Goal: Task Accomplishment & Management: Manage account settings

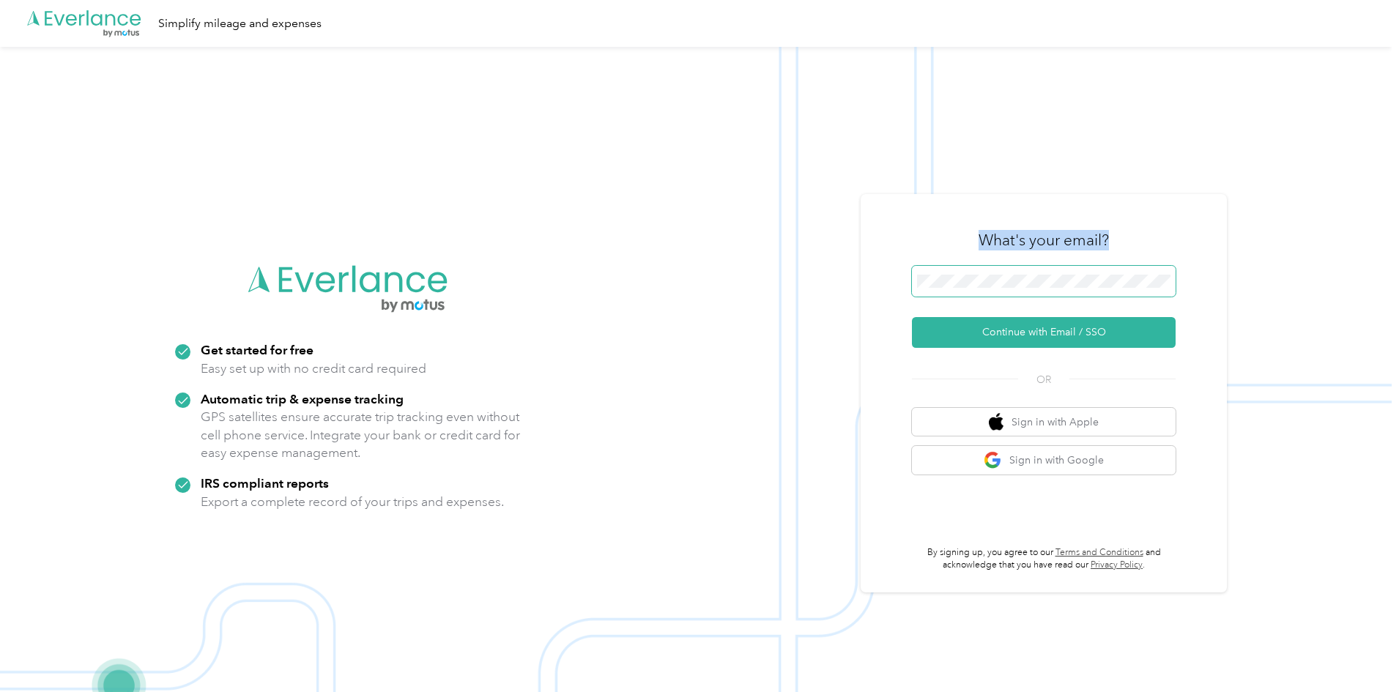
click at [937, 269] on div "What's your email? Continue with Email / SSO OR Sign in with Apple Sign in with…" at bounding box center [1044, 393] width 264 height 357
click at [1052, 324] on button "Continue with Email / SSO" at bounding box center [1044, 332] width 264 height 31
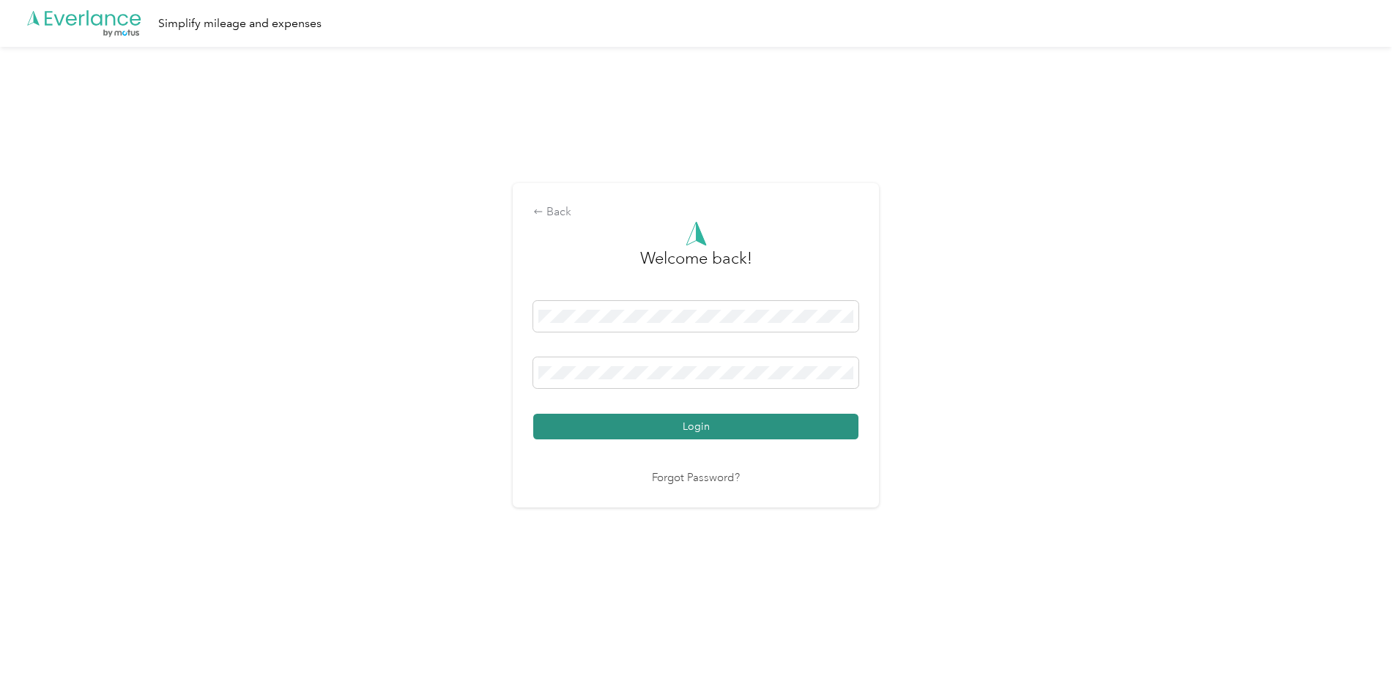
click at [685, 416] on button "Login" at bounding box center [695, 427] width 325 height 26
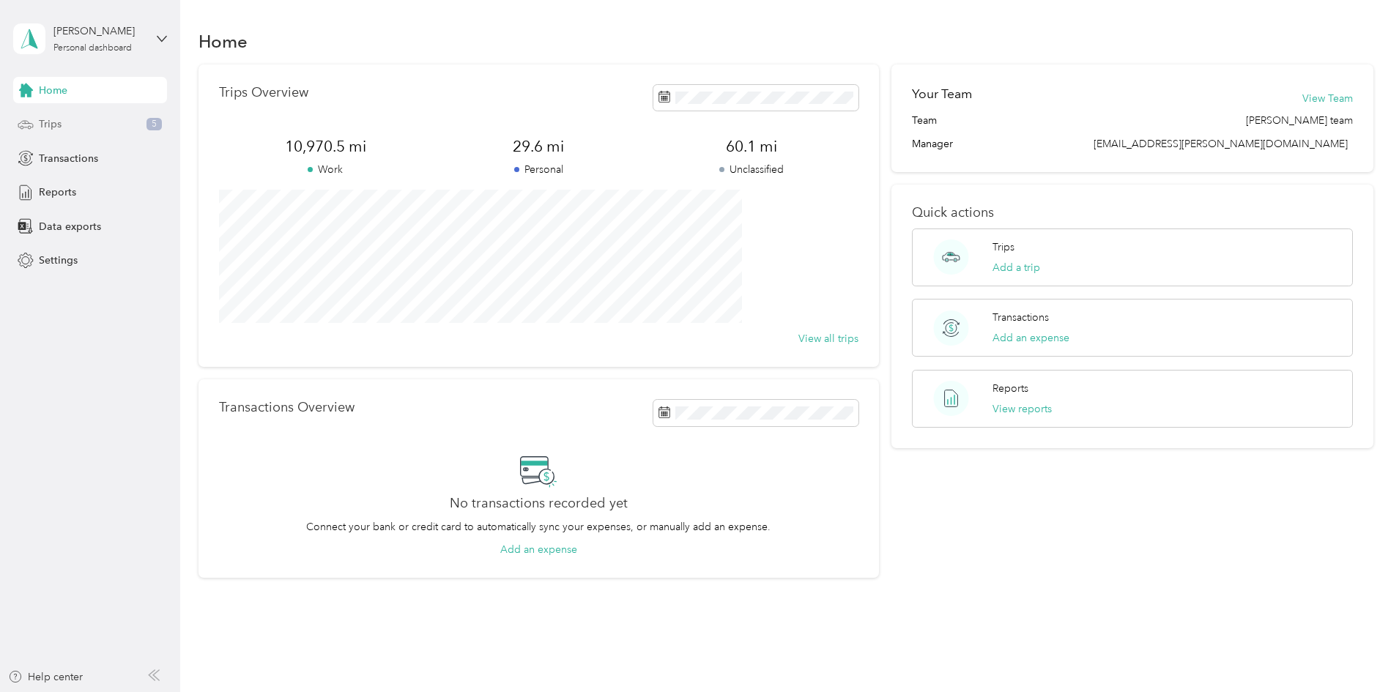
click at [74, 127] on div "Trips 5" at bounding box center [90, 124] width 154 height 26
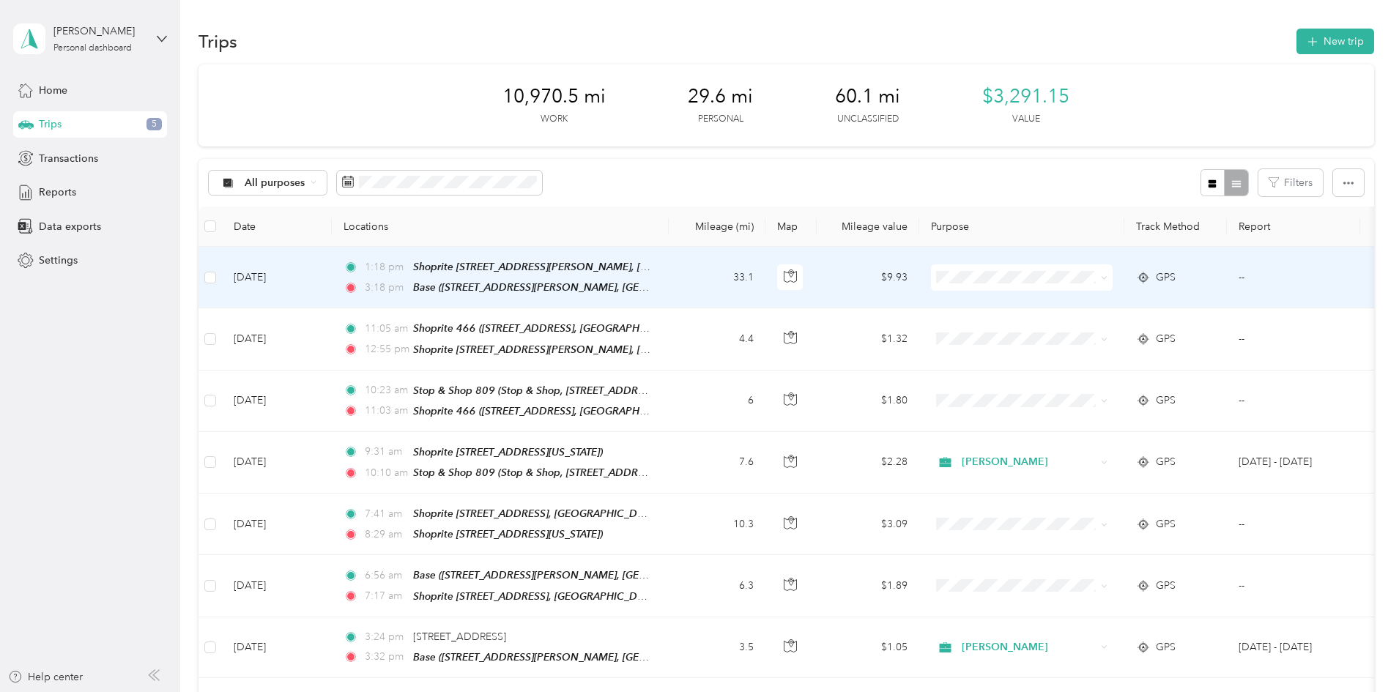
click at [1074, 308] on li "[PERSON_NAME]" at bounding box center [1119, 304] width 182 height 26
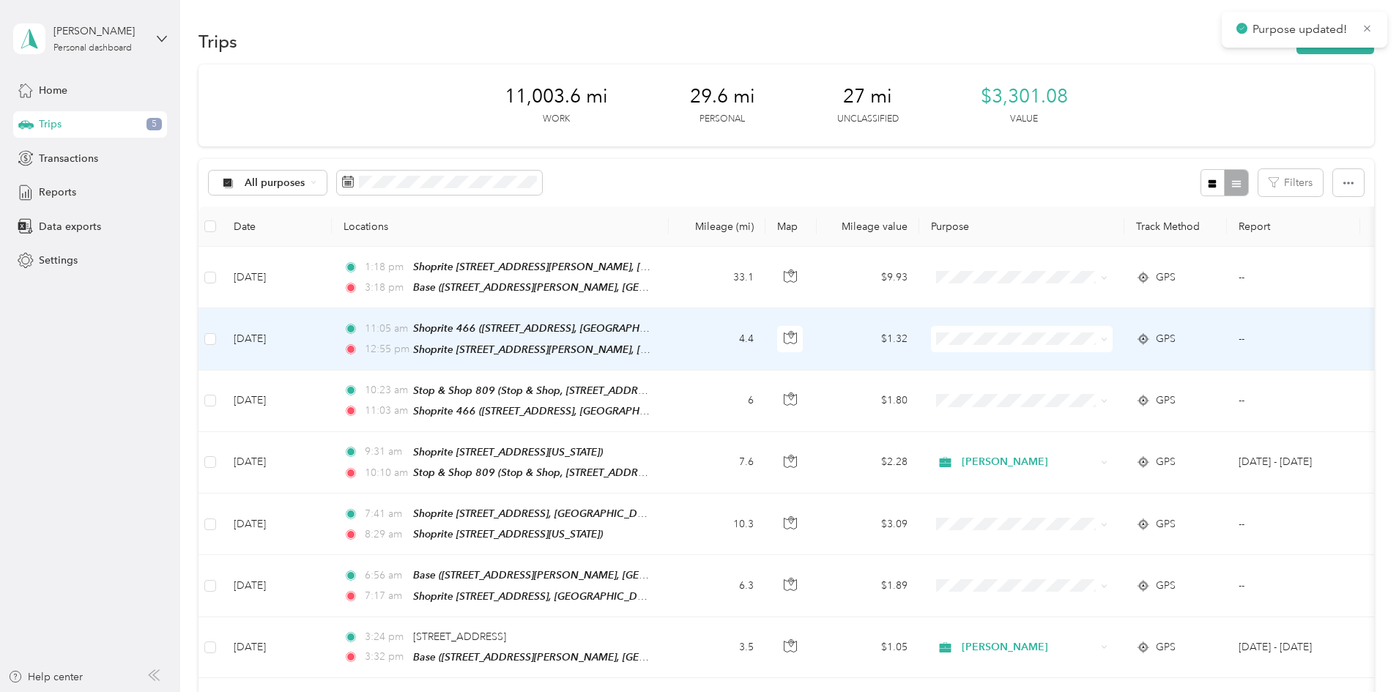
click at [1073, 365] on li "[PERSON_NAME]" at bounding box center [1119, 356] width 182 height 26
click at [1068, 365] on li "[PERSON_NAME]" at bounding box center [1119, 364] width 182 height 26
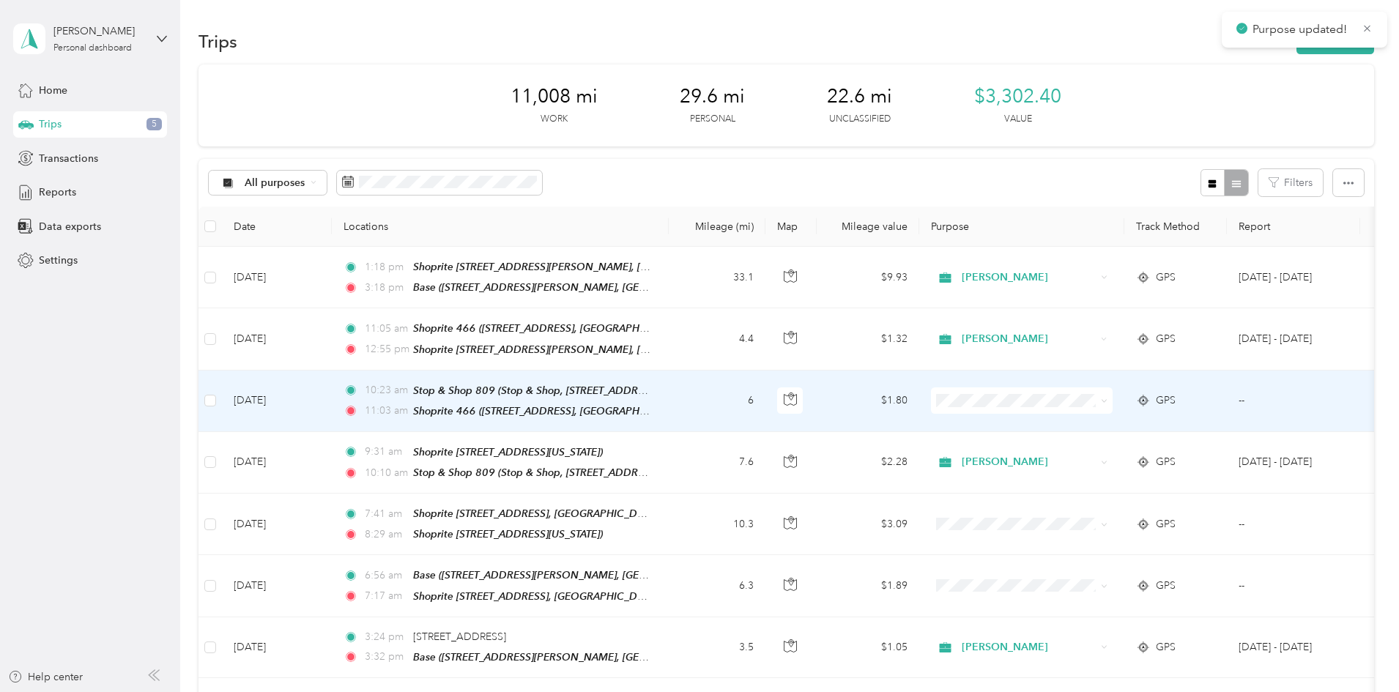
click at [1075, 423] on span "[PERSON_NAME]" at bounding box center [1132, 424] width 135 height 15
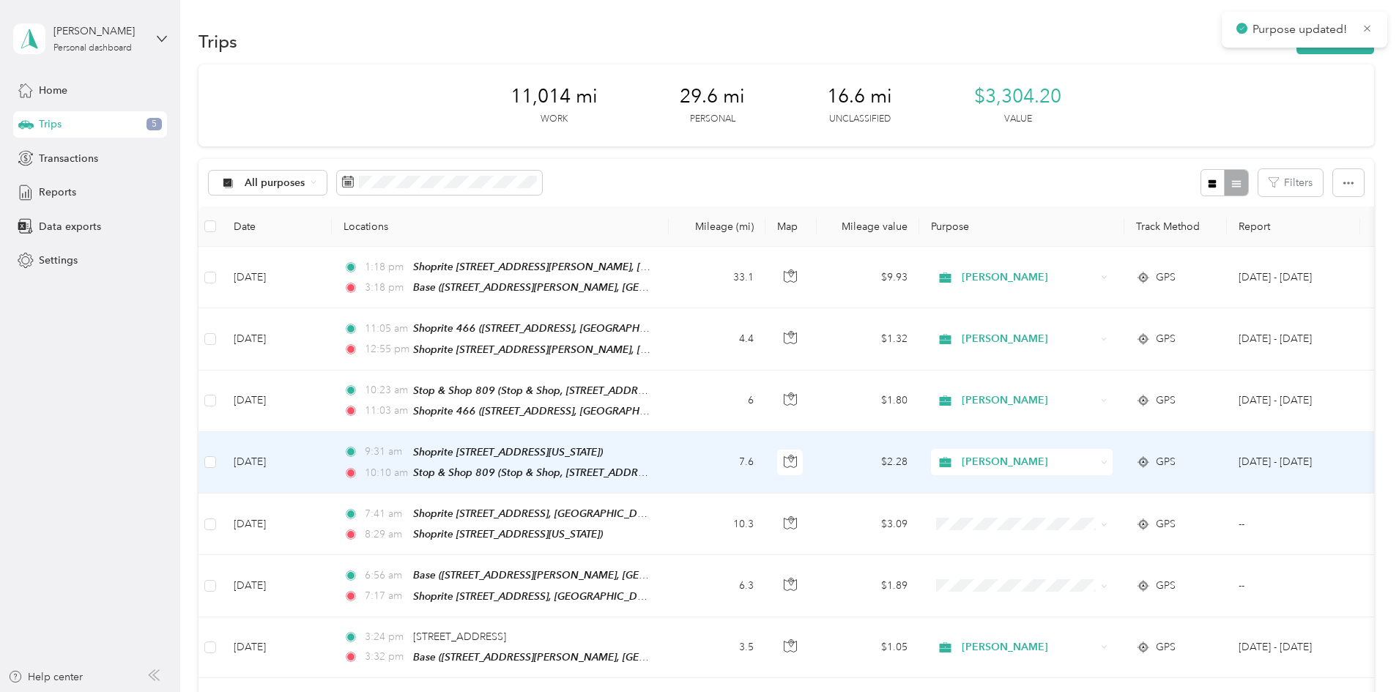
click at [1080, 455] on span "[PERSON_NAME]" at bounding box center [1028, 462] width 134 height 16
click at [1082, 479] on span "[PERSON_NAME]" at bounding box center [1124, 476] width 119 height 15
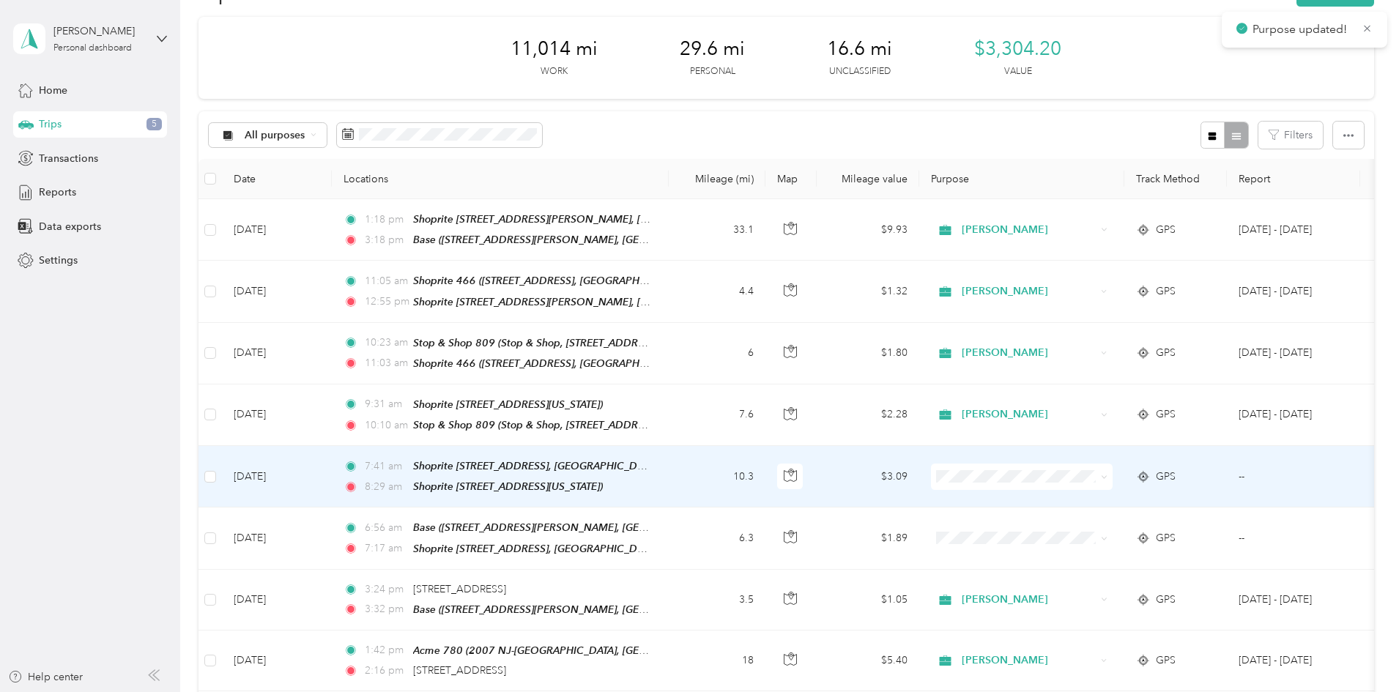
scroll to position [73, 0]
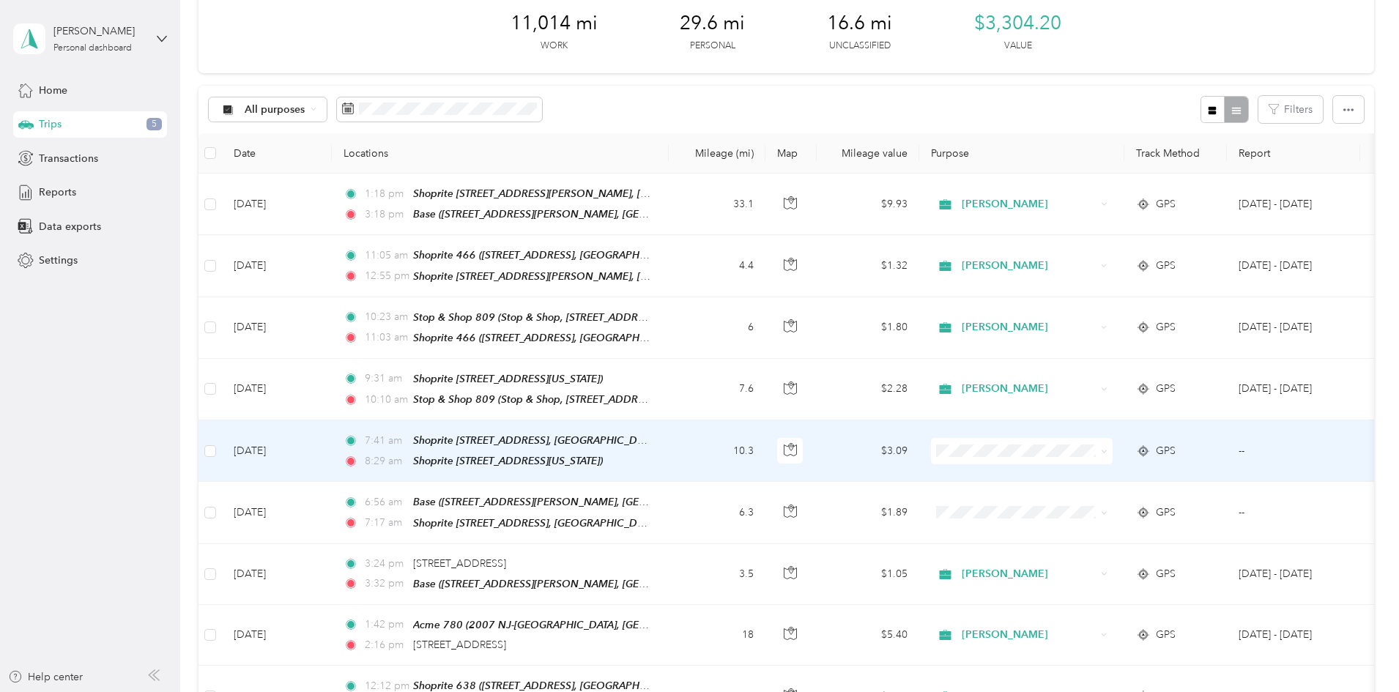
click at [1076, 471] on span "[PERSON_NAME]" at bounding box center [1132, 463] width 135 height 15
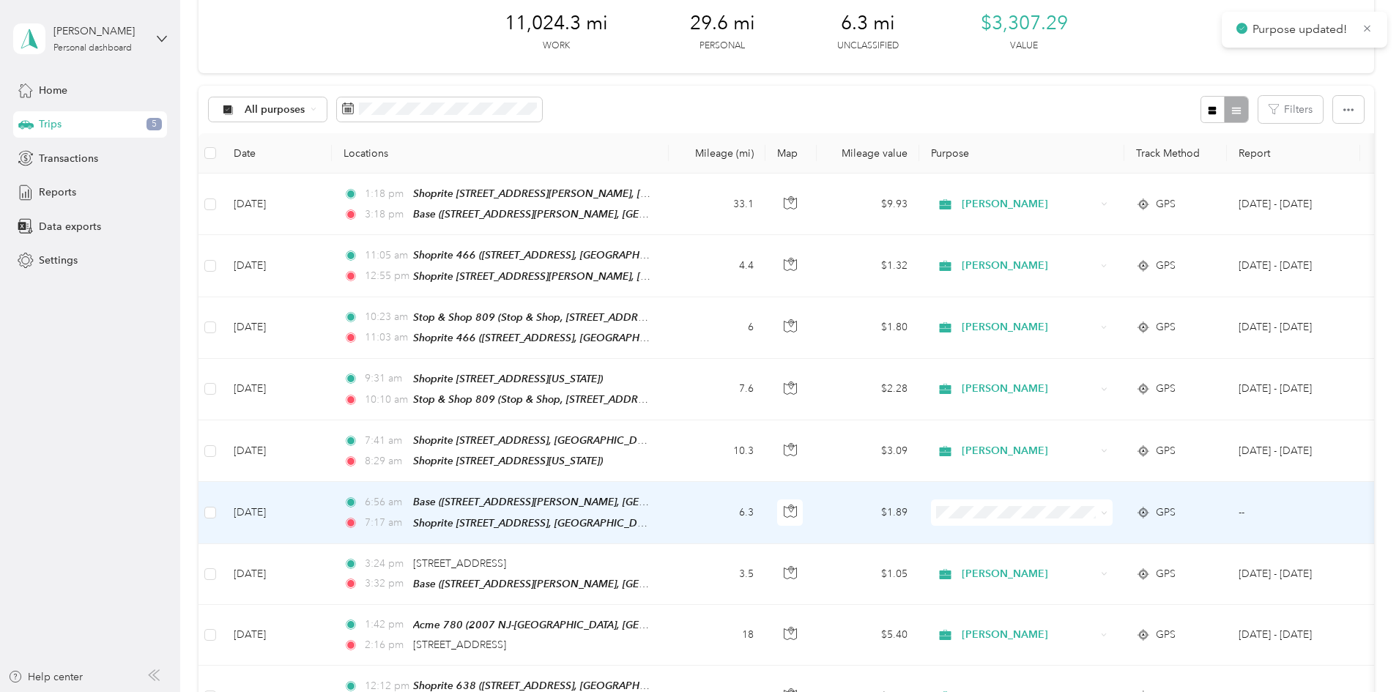
click at [1080, 529] on span "[PERSON_NAME]" at bounding box center [1132, 528] width 135 height 15
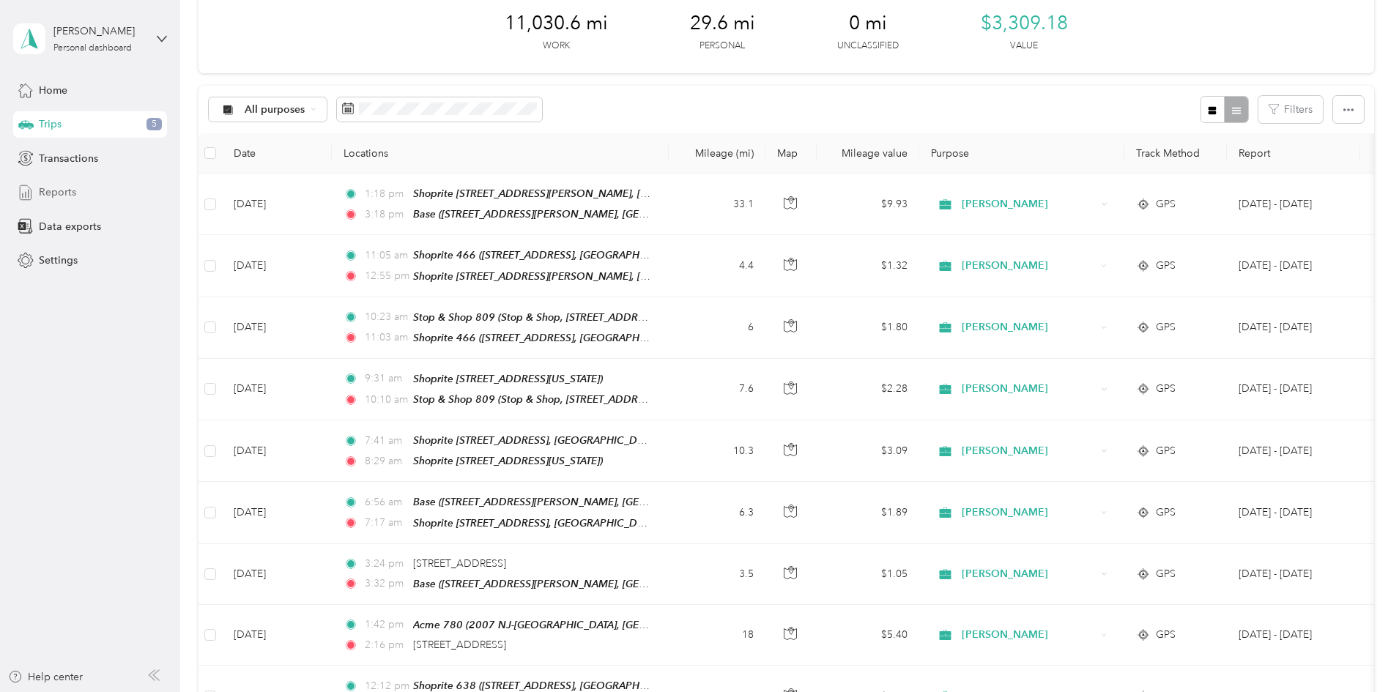
click at [45, 190] on span "Reports" at bounding box center [57, 192] width 37 height 15
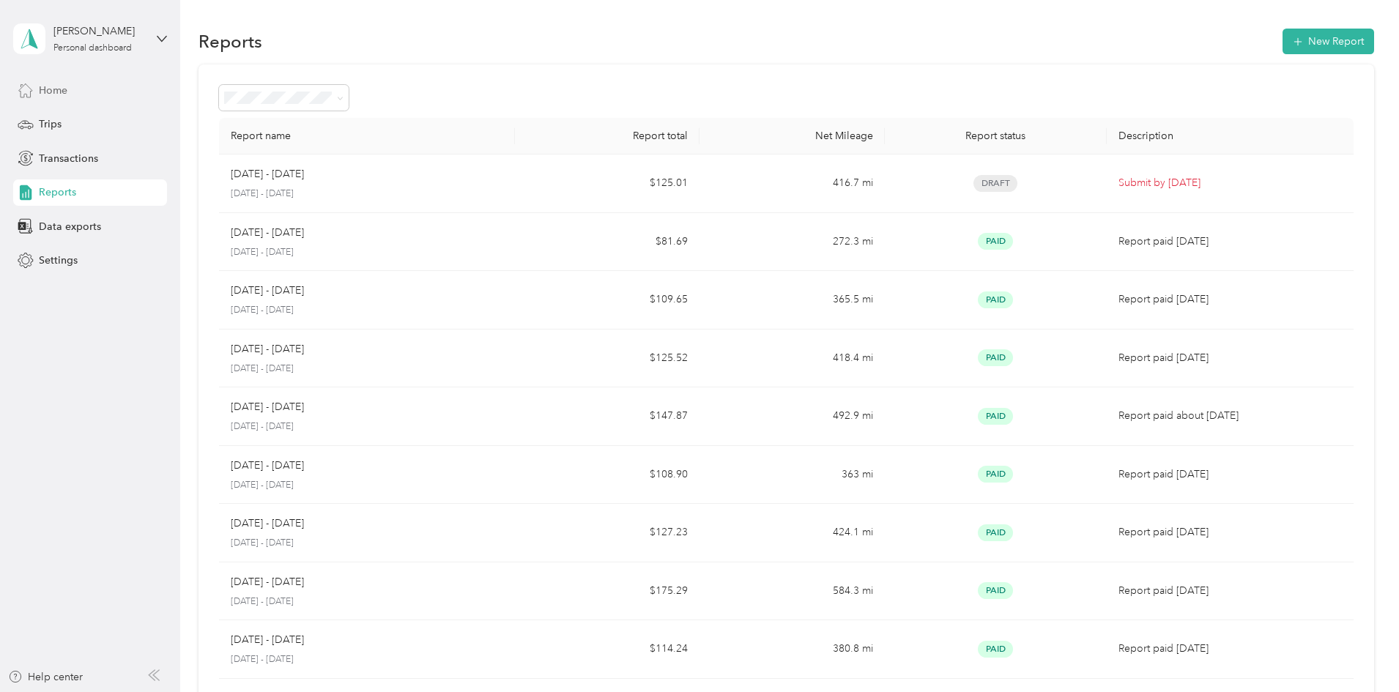
click at [52, 92] on span "Home" at bounding box center [53, 90] width 29 height 15
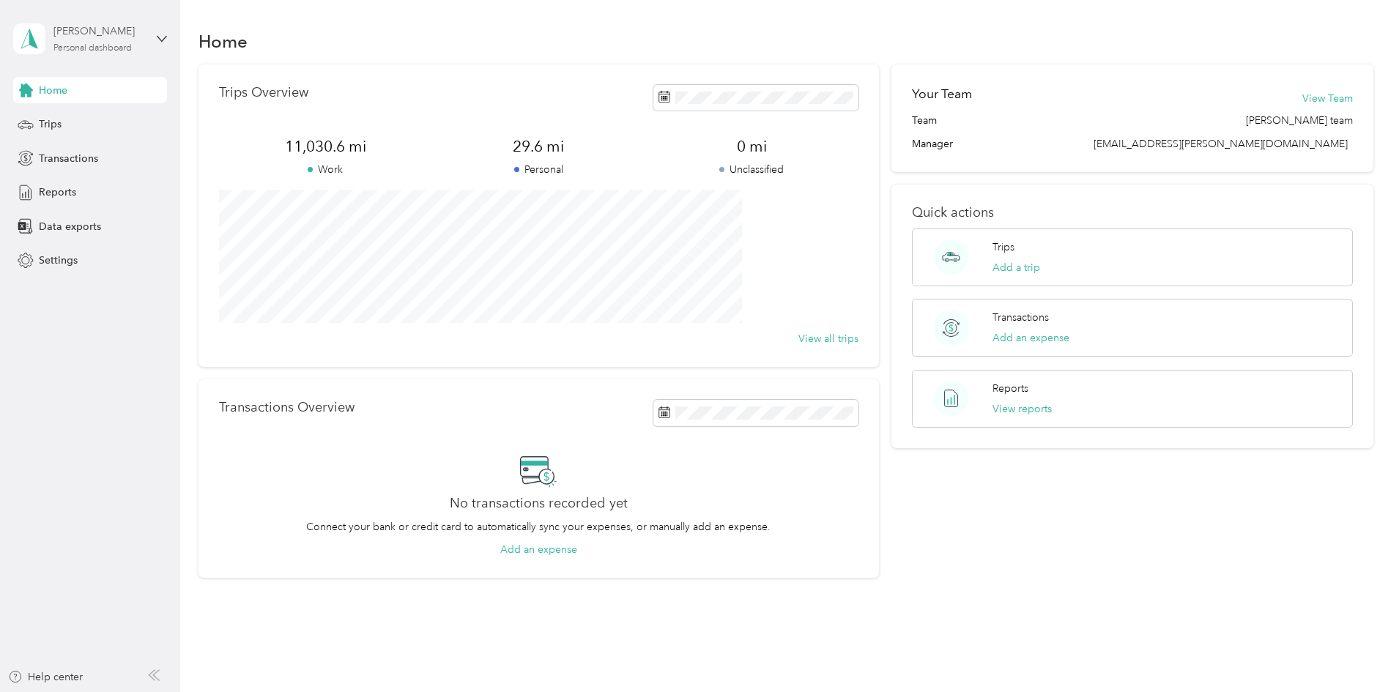
click at [77, 44] on div "Personal dashboard" at bounding box center [92, 48] width 78 height 9
click at [77, 122] on div "Log out" at bounding box center [208, 112] width 371 height 26
